Goal: Task Accomplishment & Management: Complete application form

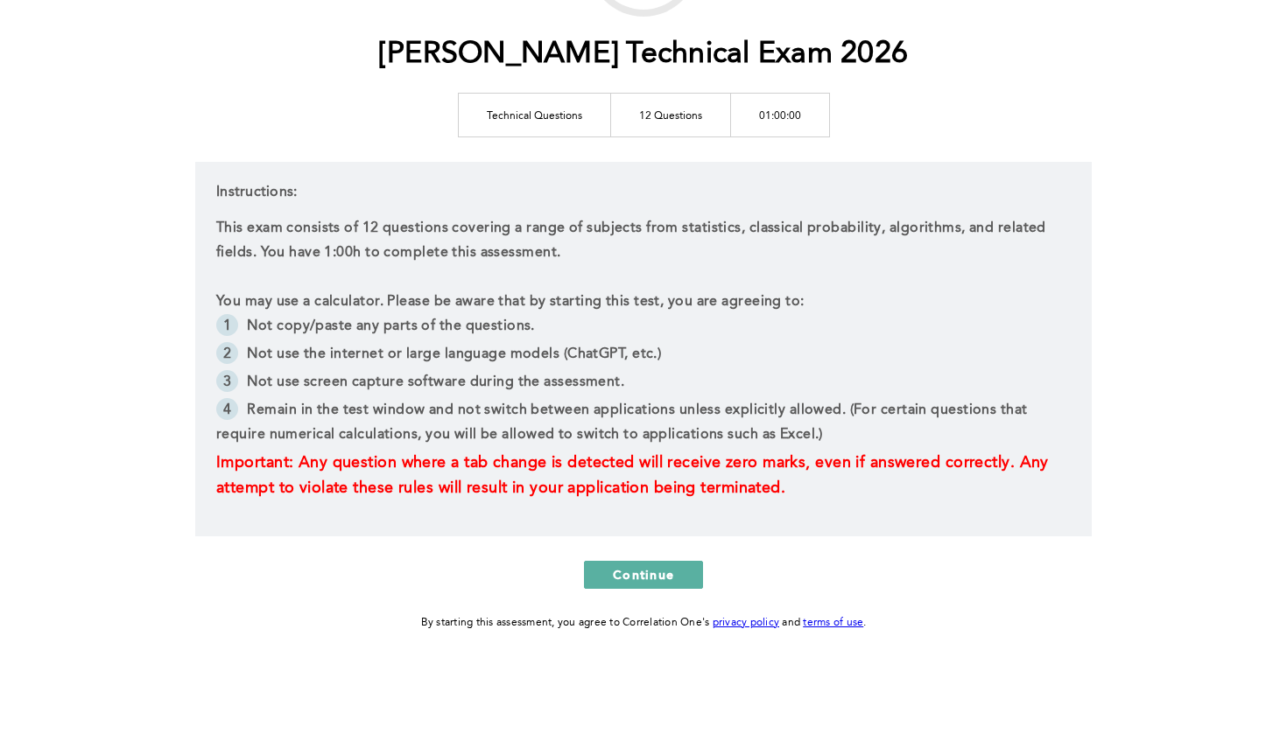
scroll to position [195, 0]
click at [650, 464] on span "Important: Any question where a tab change is detected will receive zero marks,…" at bounding box center [634, 475] width 837 height 41
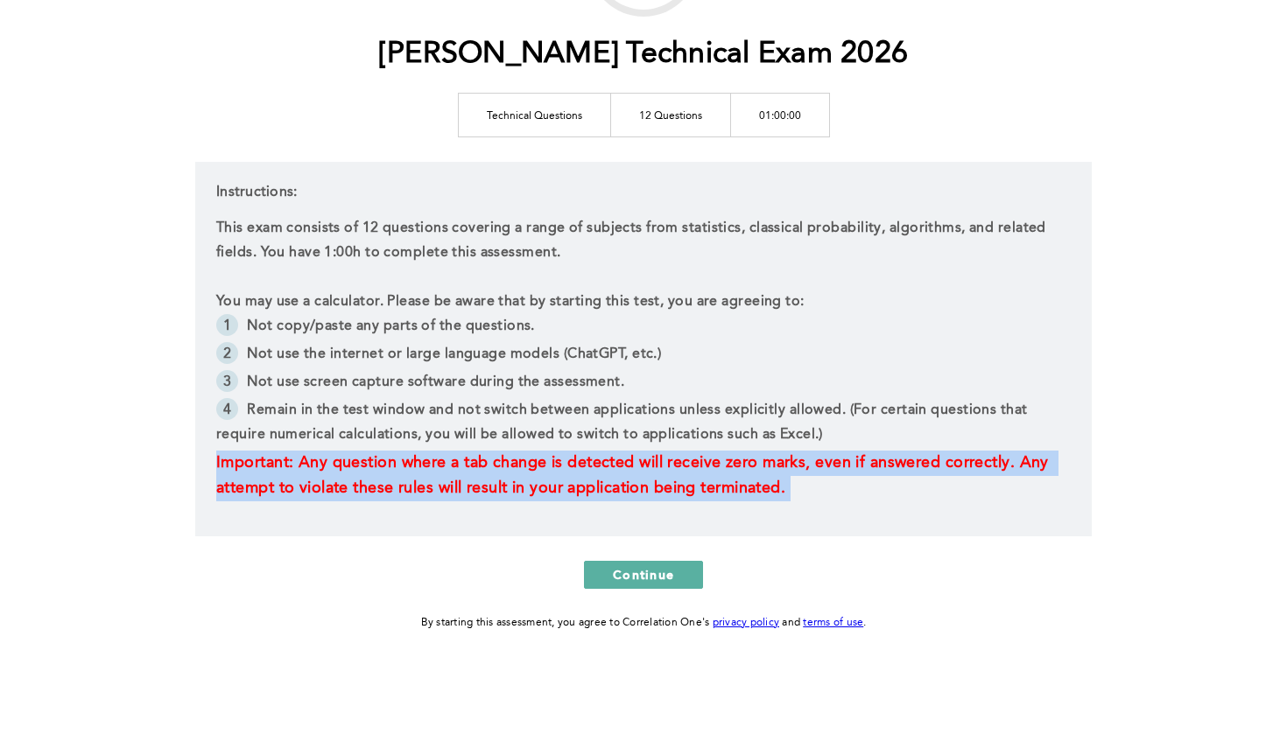
click at [650, 464] on span "Important: Any question where a tab change is detected will receive zero marks,…" at bounding box center [634, 475] width 837 height 41
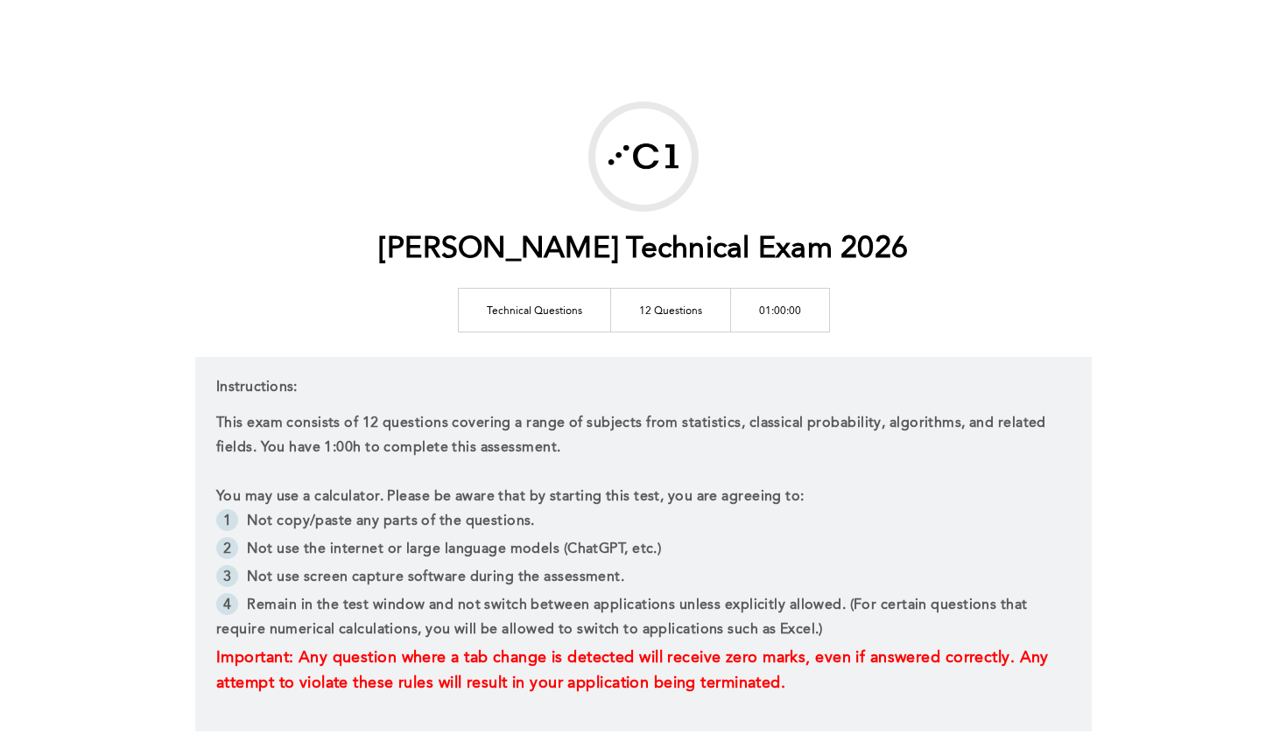
scroll to position [0, 0]
click at [530, 314] on td "Technical Questions" at bounding box center [534, 310] width 152 height 44
click at [518, 314] on td "Technical Questions" at bounding box center [534, 310] width 152 height 44
drag, startPoint x: 518, startPoint y: 314, endPoint x: 551, endPoint y: 314, distance: 32.4
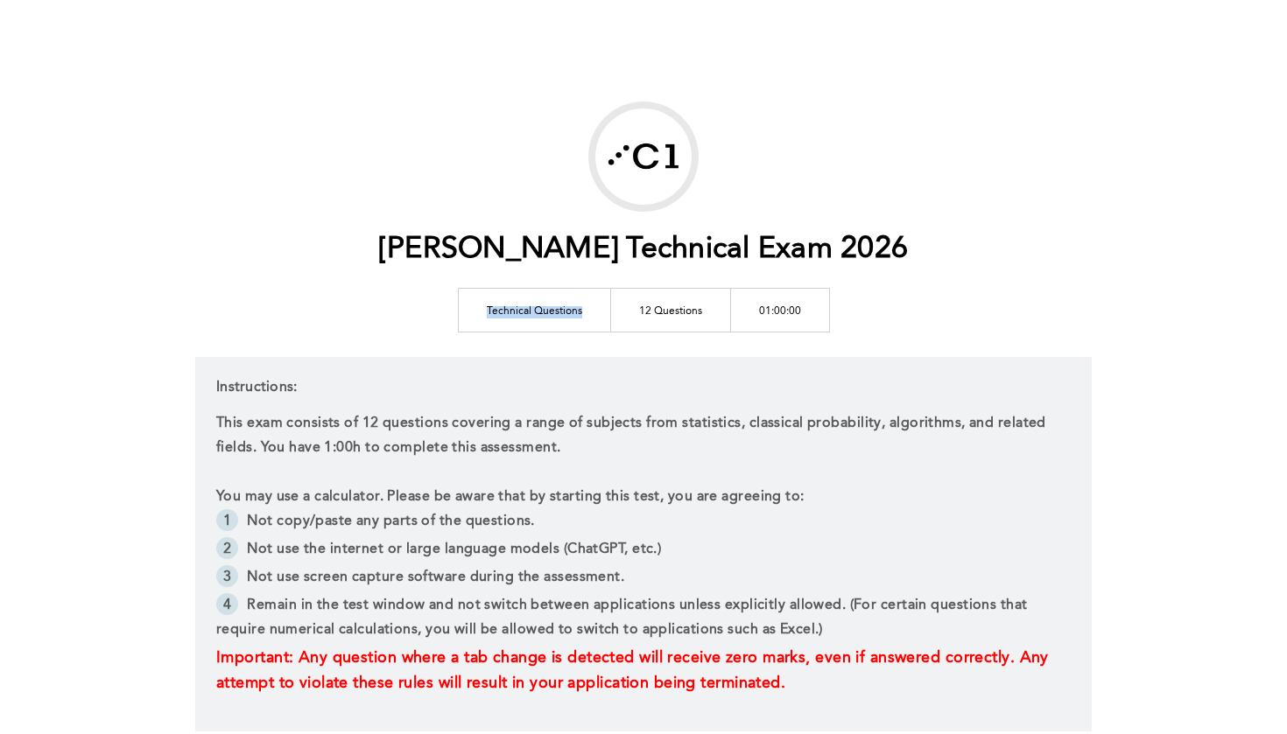
click at [551, 314] on td "Technical Questions" at bounding box center [534, 310] width 152 height 44
click at [554, 313] on td "Technical Questions" at bounding box center [534, 310] width 152 height 44
drag, startPoint x: 554, startPoint y: 313, endPoint x: 496, endPoint y: 313, distance: 57.8
click at [496, 313] on td "Technical Questions" at bounding box center [534, 310] width 152 height 44
click at [495, 313] on td "Technical Questions" at bounding box center [534, 310] width 152 height 44
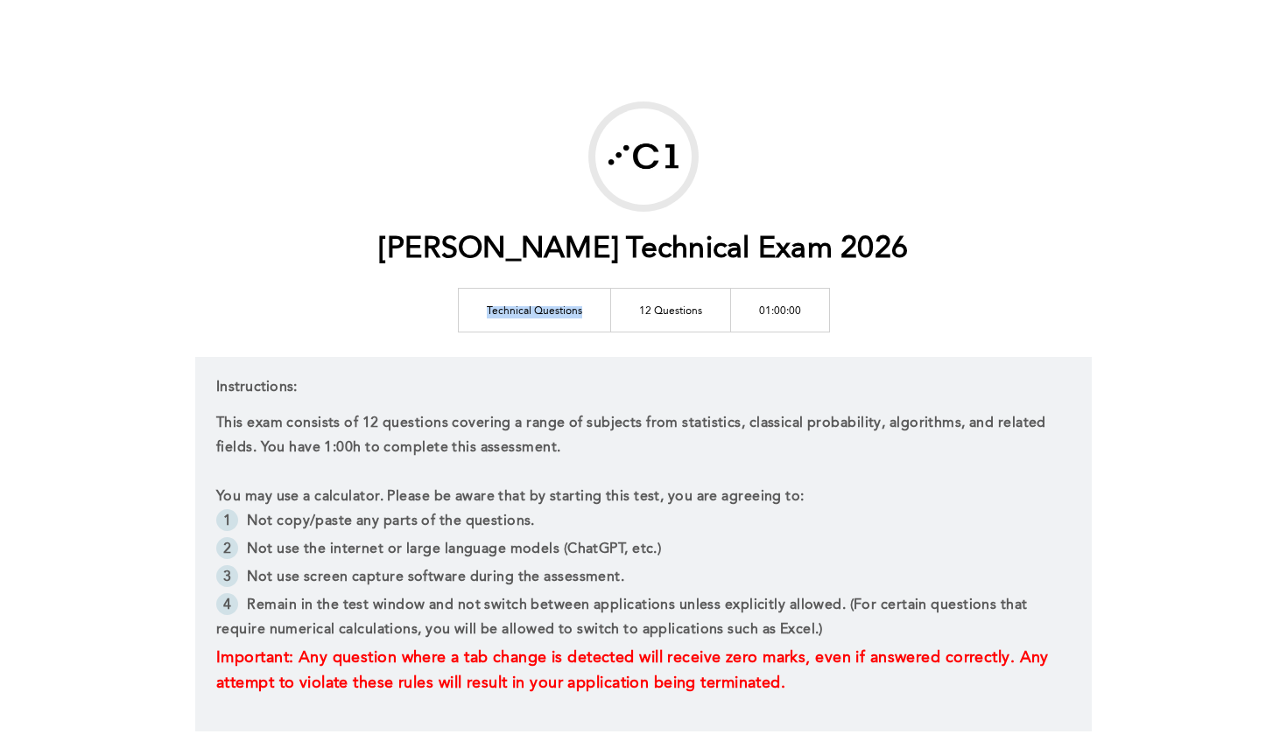
drag, startPoint x: 495, startPoint y: 313, endPoint x: 532, endPoint y: 313, distance: 36.8
click at [532, 313] on td "Technical Questions" at bounding box center [534, 310] width 152 height 44
click at [533, 314] on td "Technical Questions" at bounding box center [534, 310] width 152 height 44
drag, startPoint x: 533, startPoint y: 314, endPoint x: 522, endPoint y: 313, distance: 11.4
click at [523, 313] on td "Technical Questions" at bounding box center [534, 310] width 152 height 44
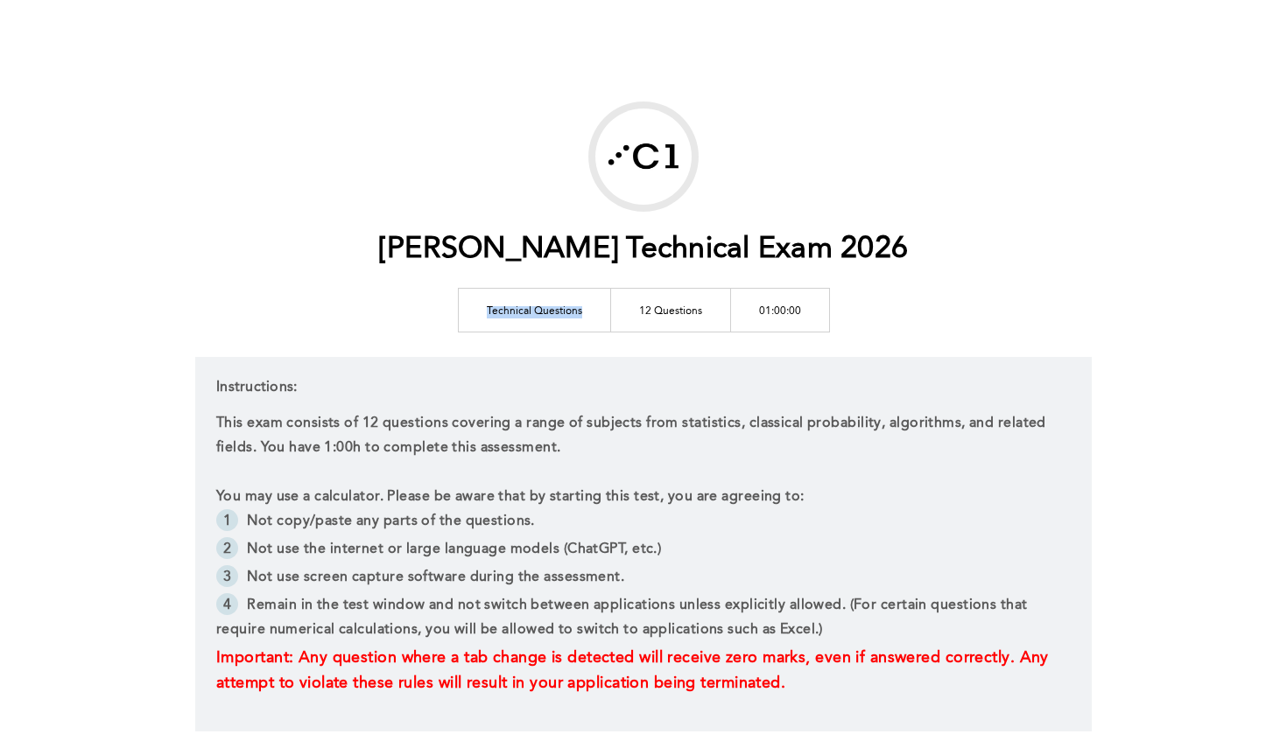
click at [522, 313] on td "Technical Questions" at bounding box center [534, 310] width 152 height 44
drag, startPoint x: 522, startPoint y: 313, endPoint x: 554, endPoint y: 313, distance: 32.4
click at [555, 313] on td "Technical Questions" at bounding box center [534, 310] width 152 height 44
click at [554, 313] on td "Technical Questions" at bounding box center [534, 310] width 152 height 44
drag, startPoint x: 554, startPoint y: 313, endPoint x: 521, endPoint y: 313, distance: 33.3
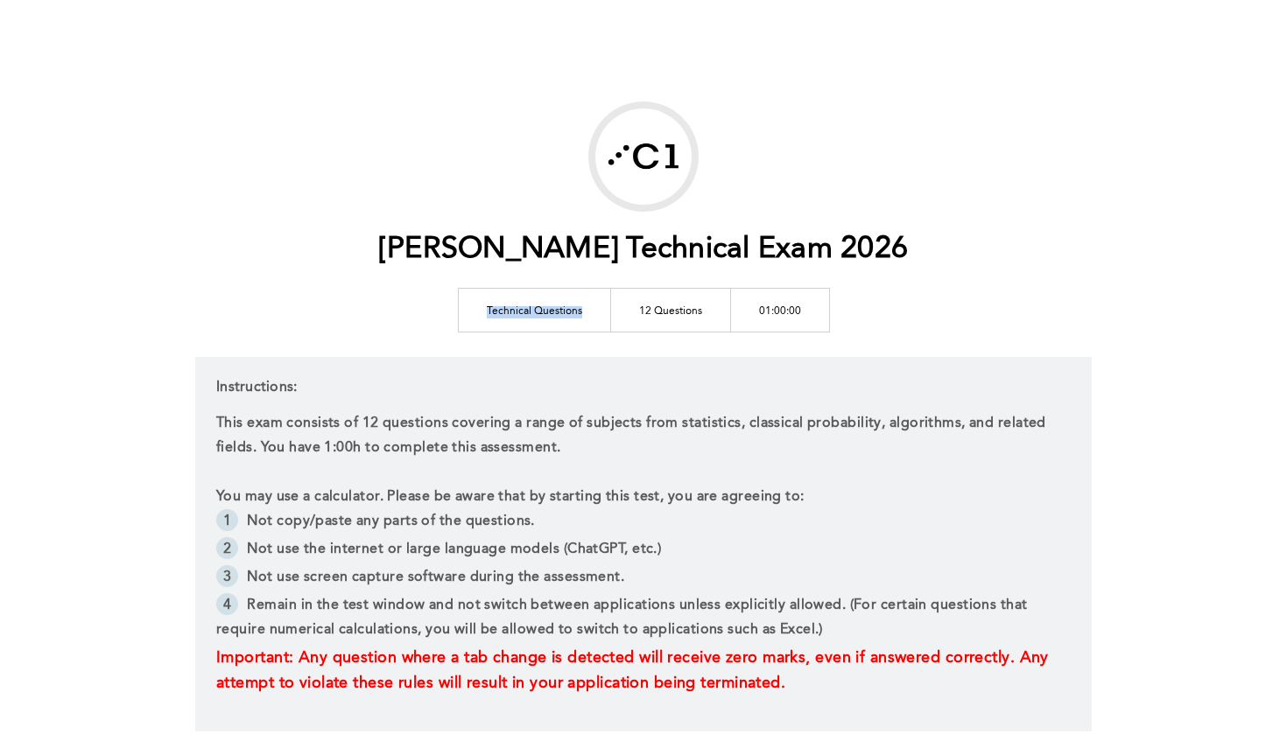
click at [521, 313] on td "Technical Questions" at bounding box center [534, 310] width 152 height 44
